Goal: Transaction & Acquisition: Book appointment/travel/reservation

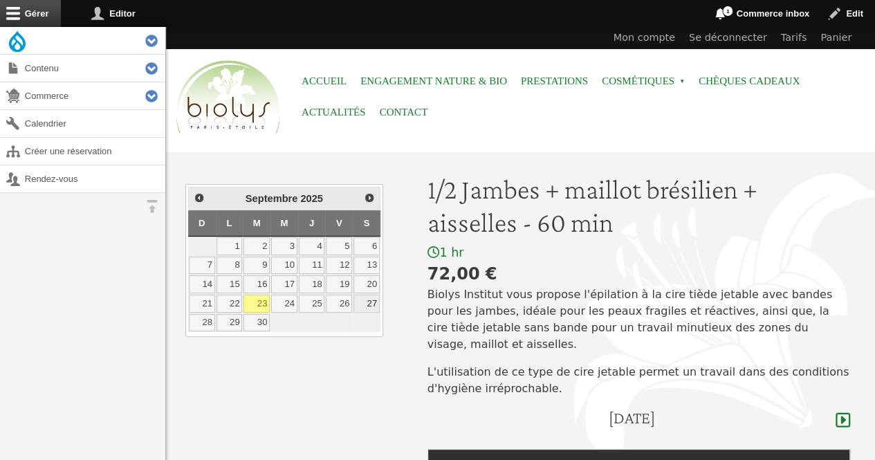
click at [372, 297] on link "27" at bounding box center [366, 304] width 26 height 18
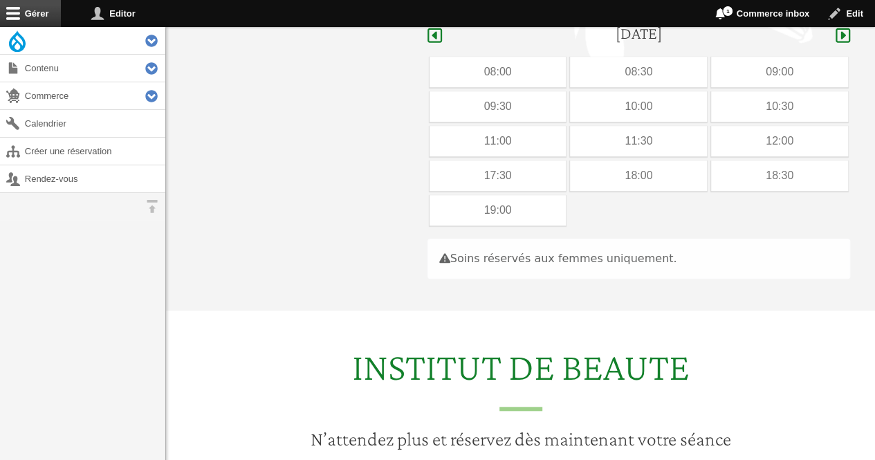
scroll to position [391, 0]
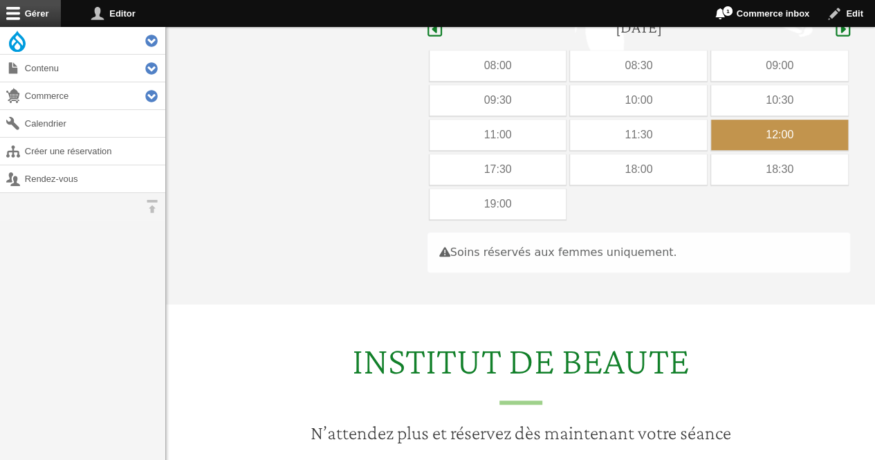
click at [752, 120] on div "12:00" at bounding box center [779, 135] width 137 height 30
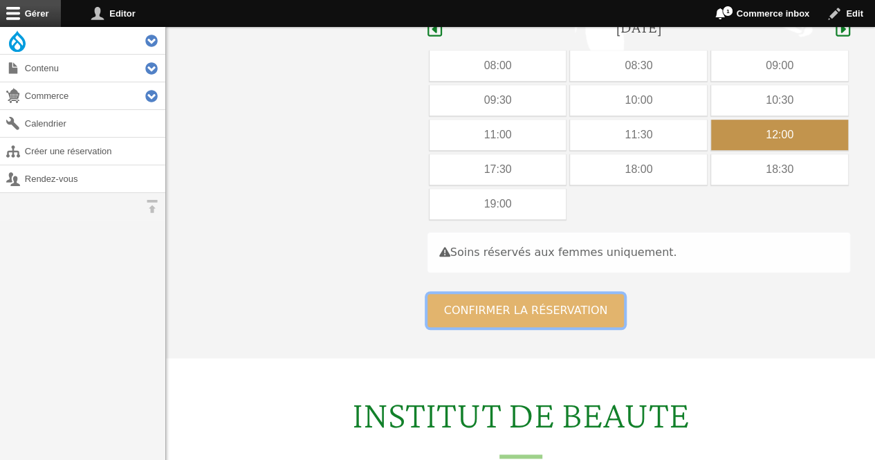
click at [524, 294] on button "Confirmer la réservation" at bounding box center [525, 310] width 197 height 33
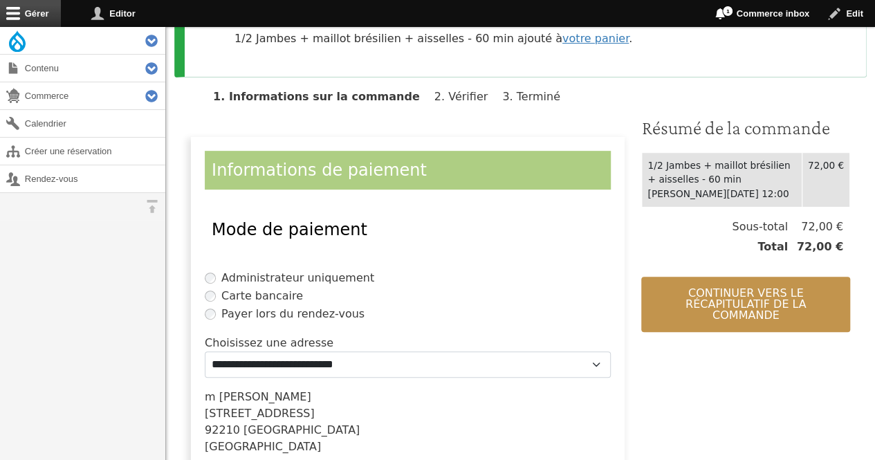
scroll to position [384, 0]
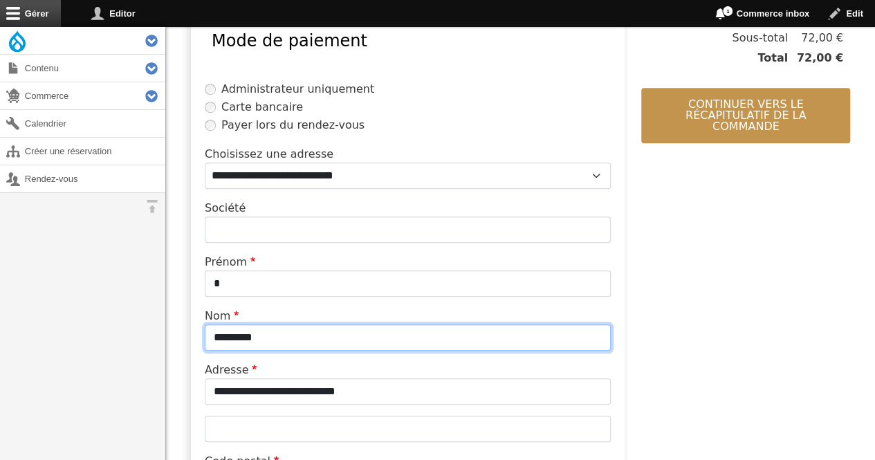
click at [281, 341] on input "*********" at bounding box center [408, 337] width 406 height 26
type input "*"
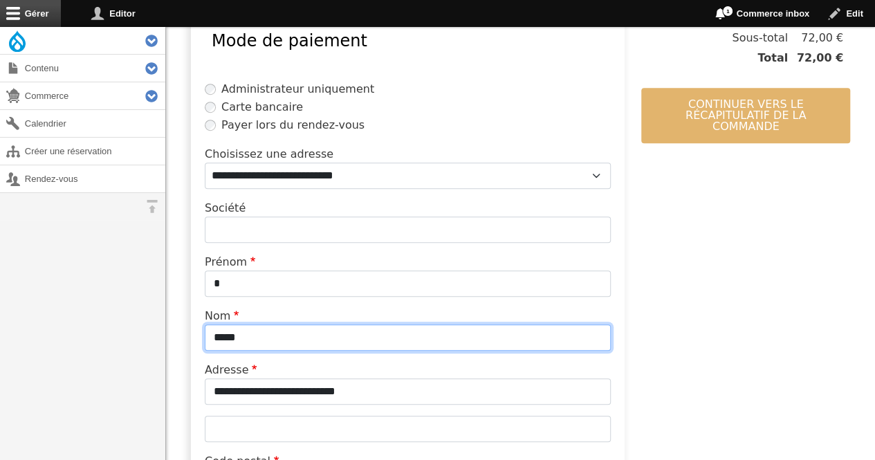
type input "*****"
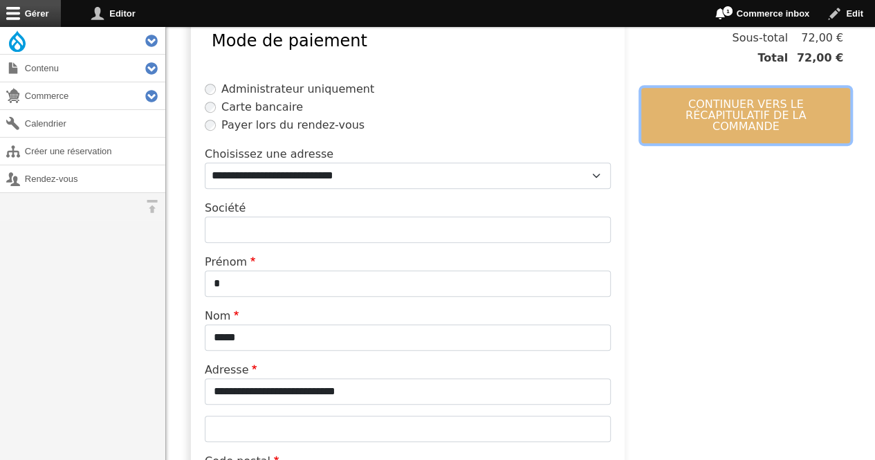
click at [686, 102] on button "Continuer vers le récapitulatif de la commande" at bounding box center [745, 115] width 209 height 55
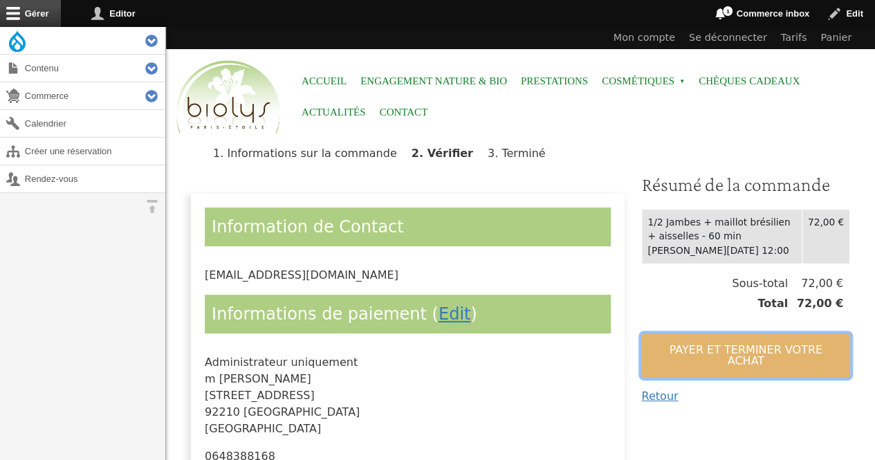
click at [667, 352] on button "Payer et terminer votre achat" at bounding box center [745, 355] width 209 height 44
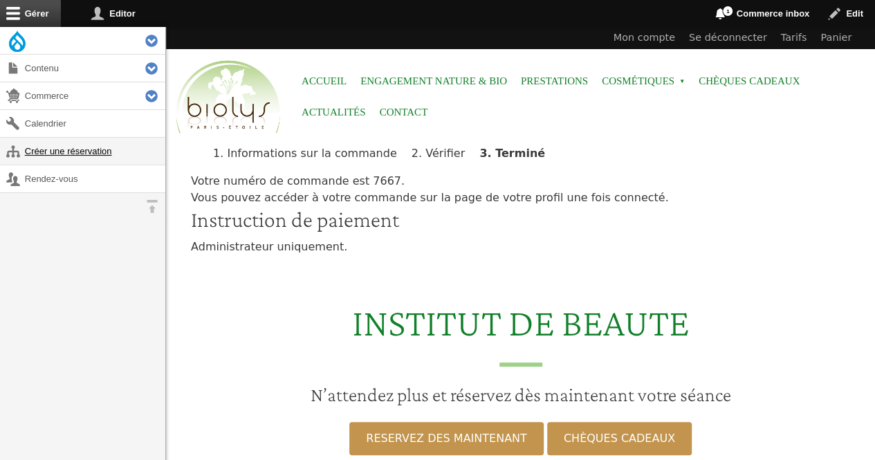
click at [104, 150] on link "Créer une réservation" at bounding box center [82, 151] width 165 height 27
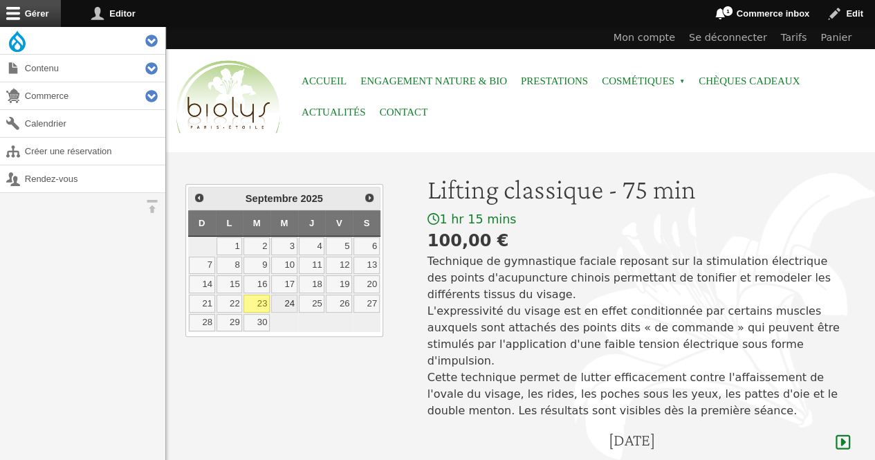
click at [284, 297] on link "24" at bounding box center [284, 304] width 26 height 18
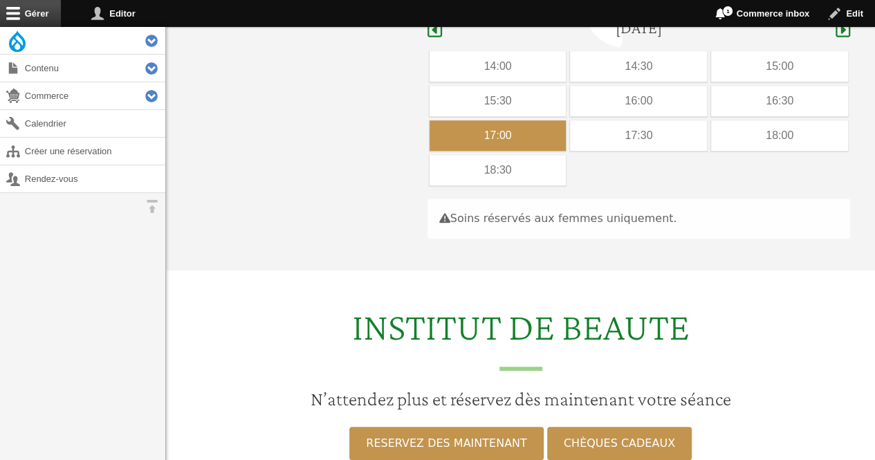
scroll to position [413, 0]
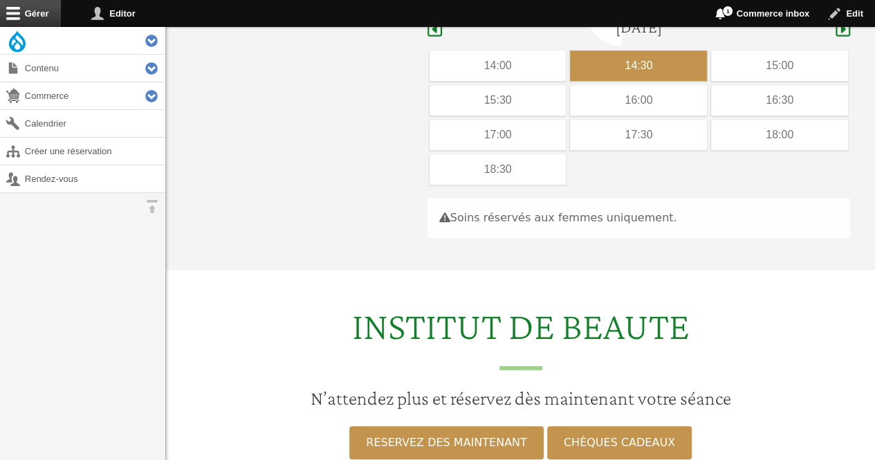
click at [621, 50] on div "14:30" at bounding box center [638, 65] width 137 height 30
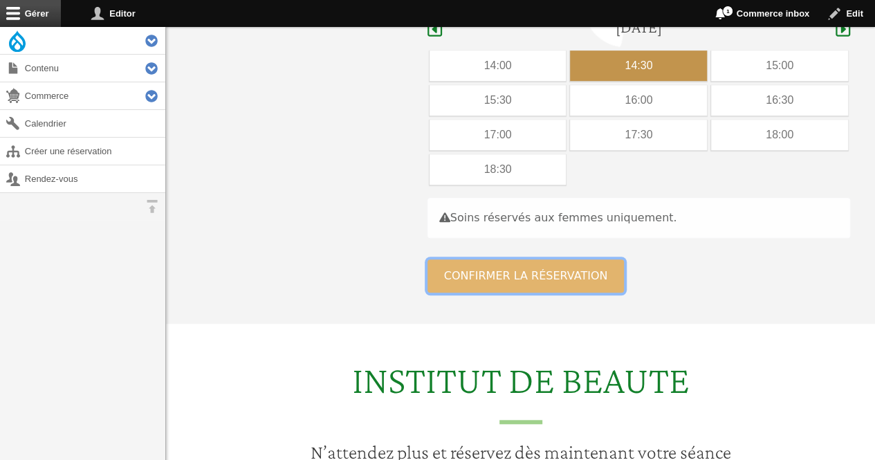
click at [444, 259] on button "Confirmer la réservation" at bounding box center [525, 275] width 197 height 33
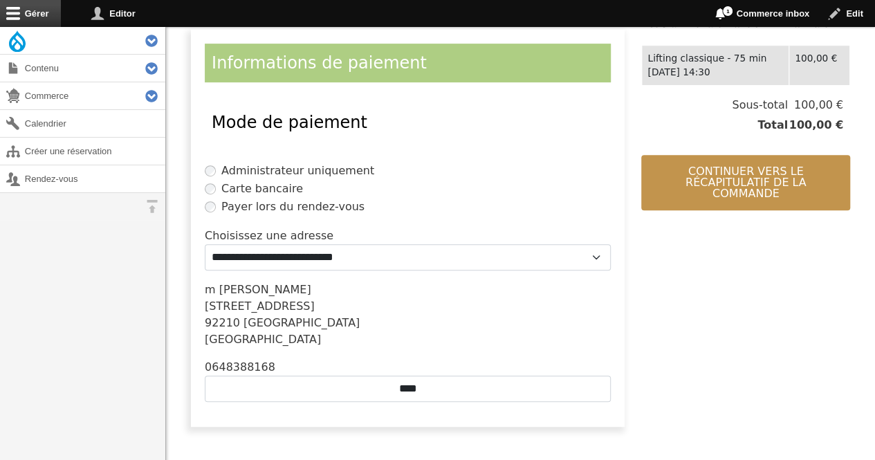
scroll to position [346, 0]
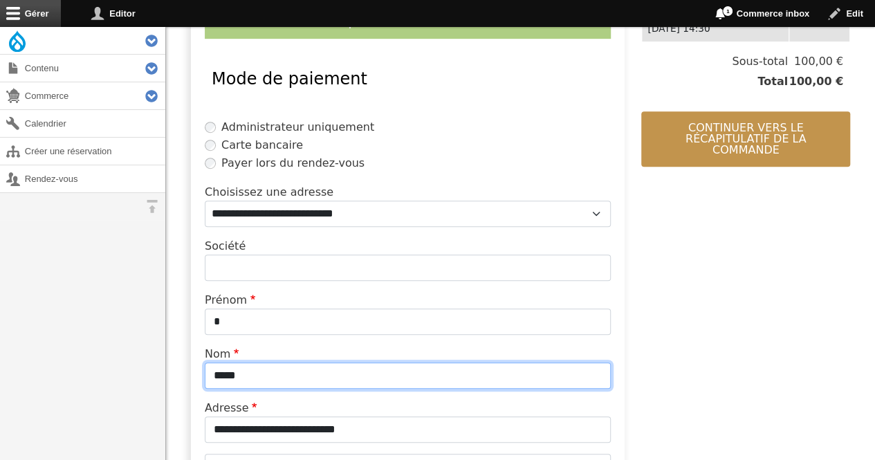
click at [297, 376] on input "*****" at bounding box center [408, 375] width 406 height 26
type input "*"
type input "*********"
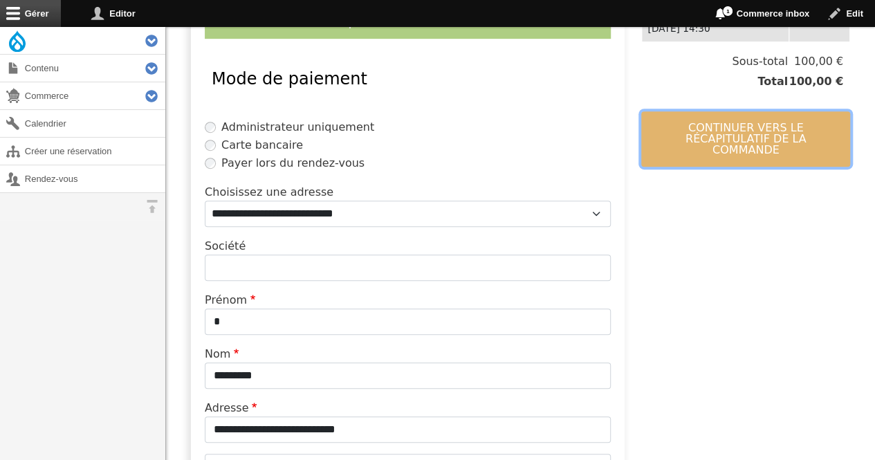
click at [744, 128] on button "Continuer vers le récapitulatif de la commande" at bounding box center [745, 138] width 209 height 55
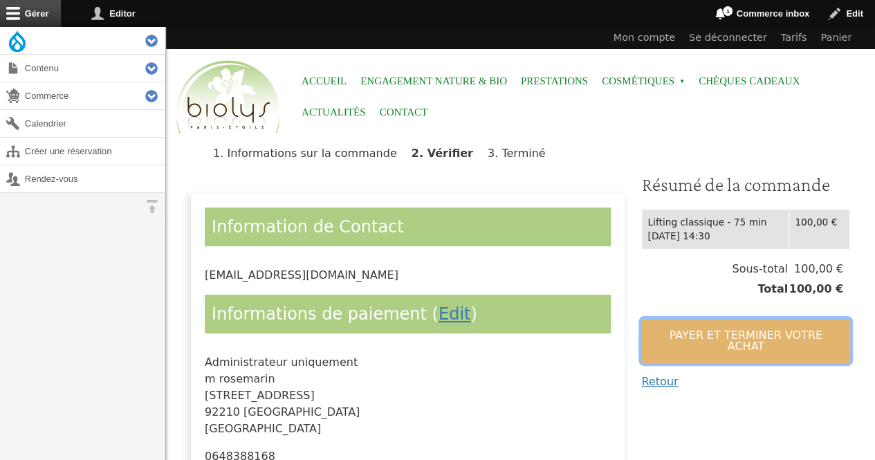
click at [662, 326] on button "Payer et terminer votre achat" at bounding box center [745, 341] width 209 height 44
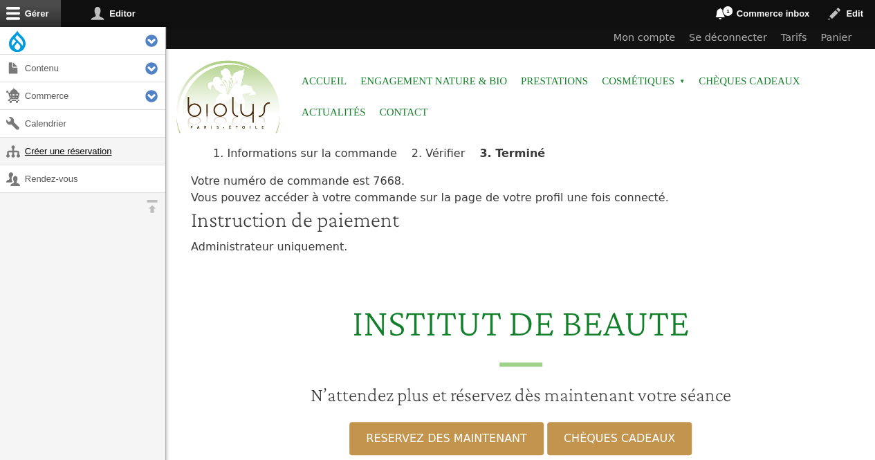
click at [54, 145] on link "Créer une réservation" at bounding box center [82, 151] width 165 height 27
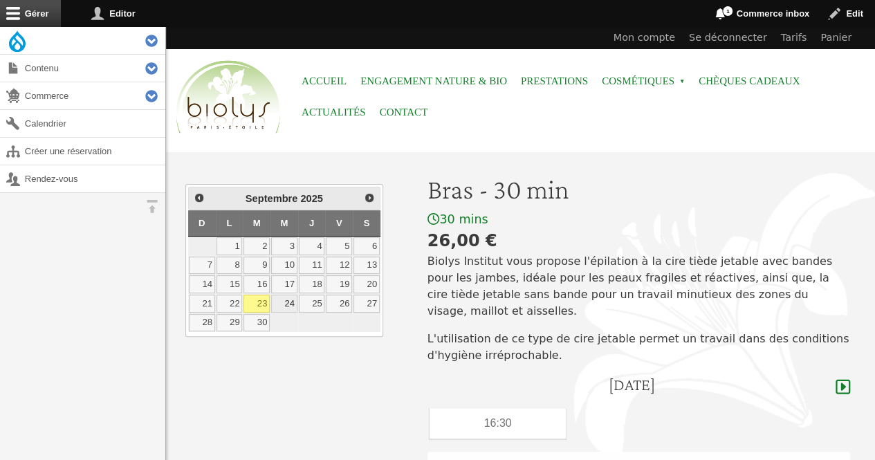
click at [279, 295] on link "24" at bounding box center [284, 304] width 26 height 18
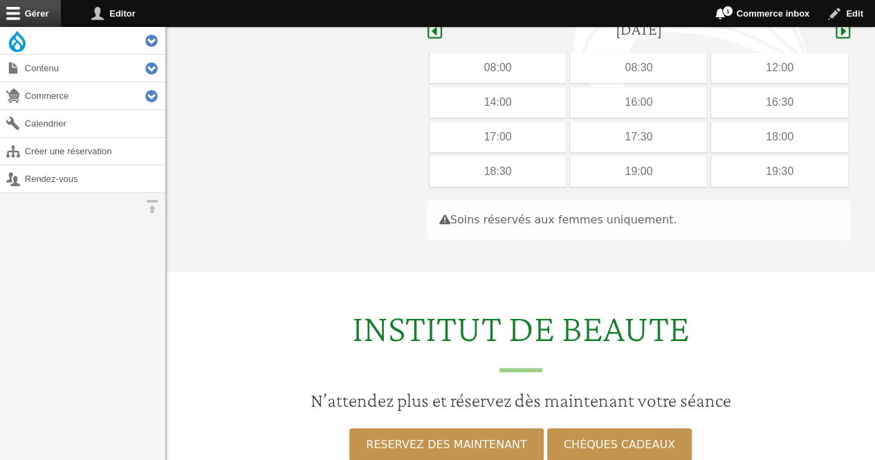
scroll to position [358, 0]
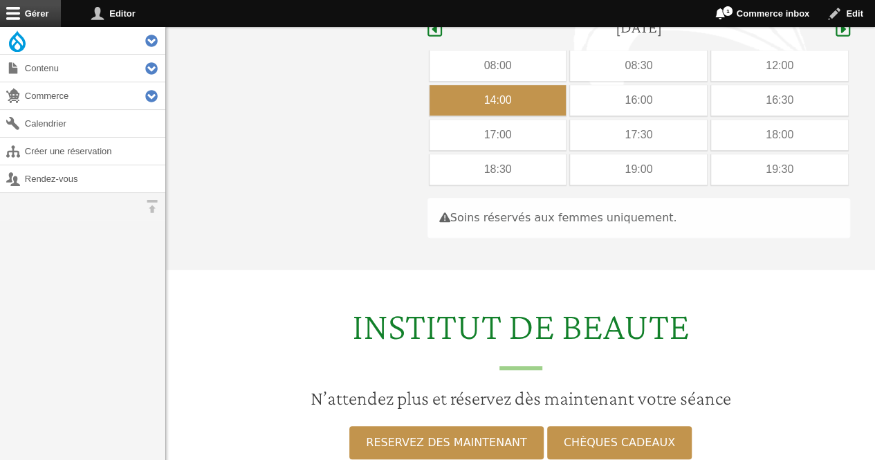
click at [517, 85] on div "14:00" at bounding box center [497, 100] width 137 height 30
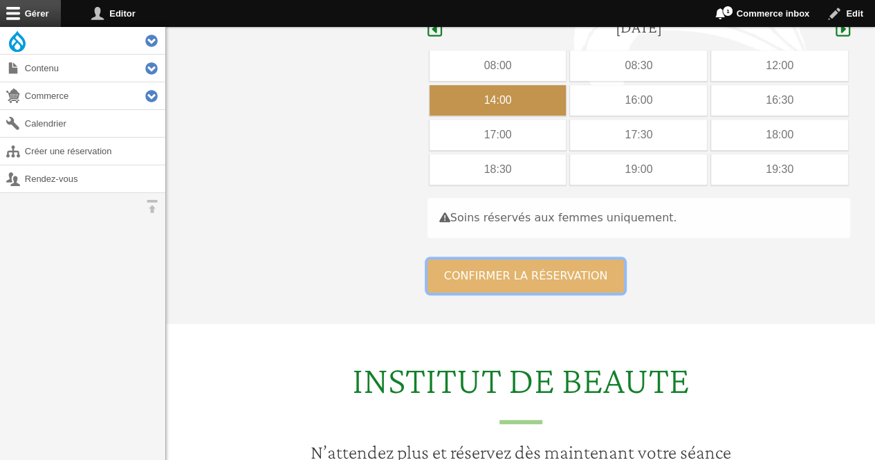
click at [466, 259] on button "Confirmer la réservation" at bounding box center [525, 275] width 197 height 33
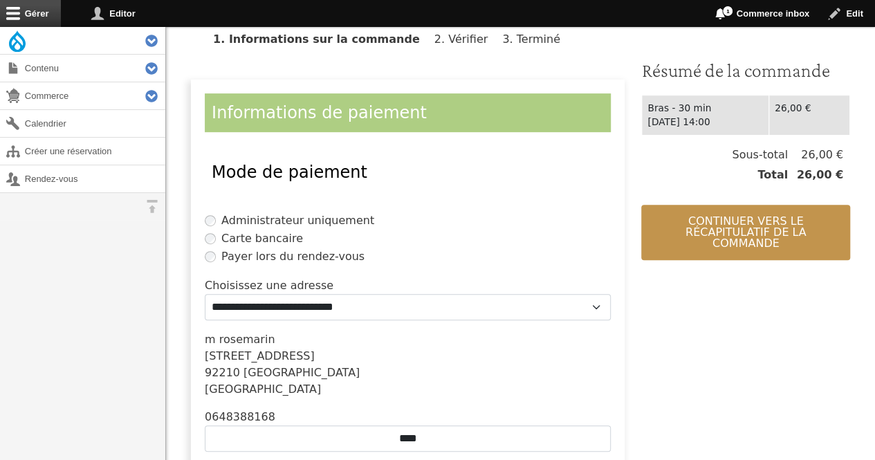
scroll to position [263, 0]
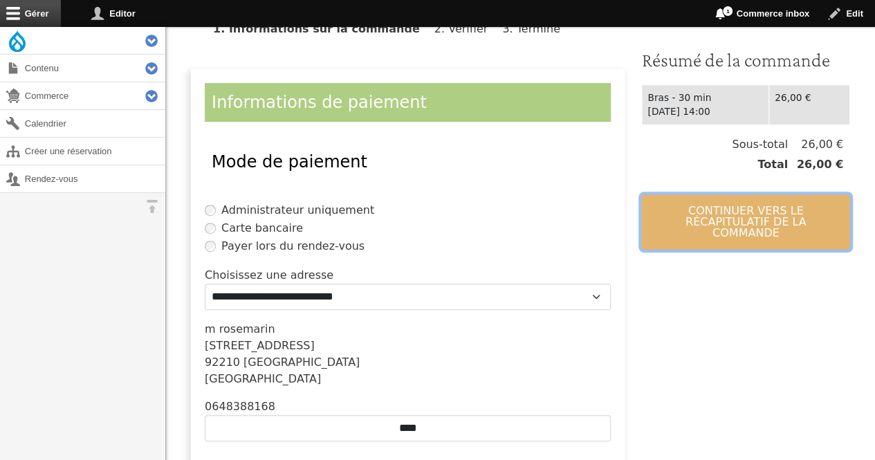
click at [755, 205] on button "Continuer vers le récapitulatif de la commande" at bounding box center [745, 221] width 209 height 55
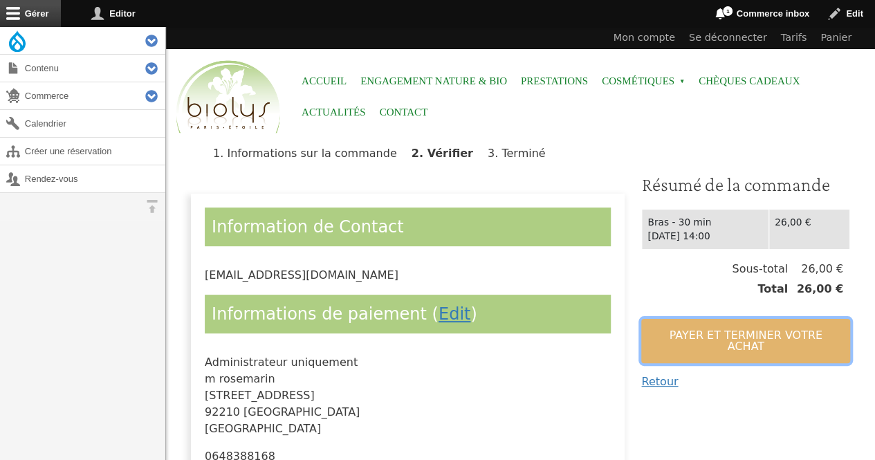
click at [716, 326] on button "Payer et terminer votre achat" at bounding box center [745, 341] width 209 height 44
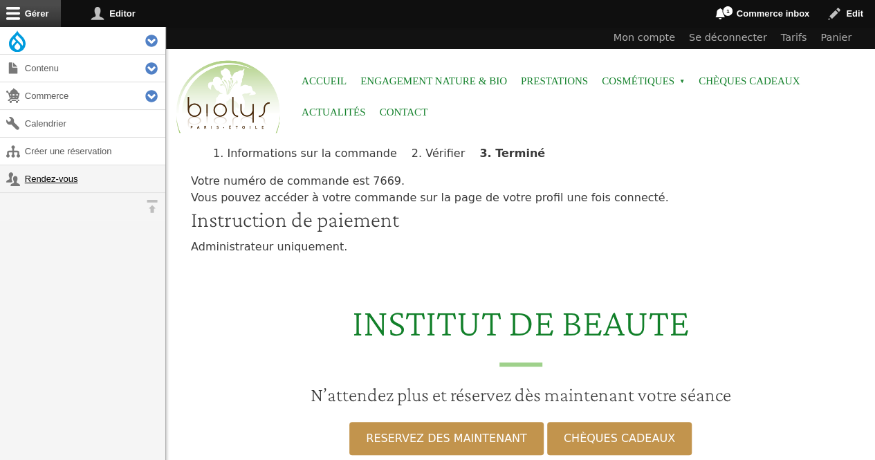
click at [64, 179] on link "Rendez-vous" at bounding box center [82, 178] width 165 height 27
